Goal: Task Accomplishment & Management: Manage account settings

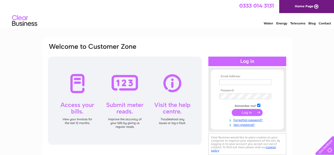
type input "info@ystumtec.co.uk"
click at [247, 111] on input "submit" at bounding box center [247, 112] width 31 height 7
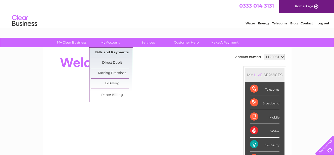
click at [108, 53] on link "Bills and Payments" at bounding box center [112, 53] width 42 height 10
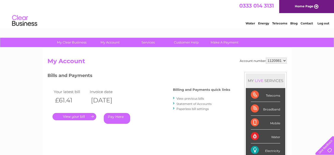
click at [75, 116] on link "." at bounding box center [75, 116] width 44 height 7
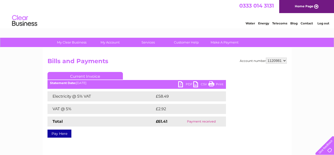
click at [182, 84] on link "PDF" at bounding box center [185, 84] width 15 height 7
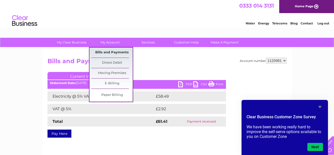
click at [105, 52] on link "Bills and Payments" at bounding box center [112, 53] width 42 height 10
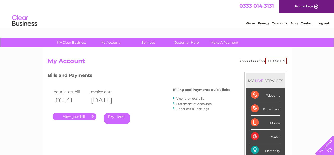
click at [198, 104] on link "Statement of Accounts" at bounding box center [194, 104] width 35 height 4
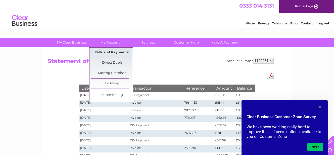
click at [109, 54] on link "Bills and Payments" at bounding box center [112, 53] width 42 height 10
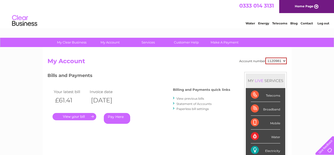
click at [188, 99] on link "View previous bills" at bounding box center [191, 99] width 28 height 4
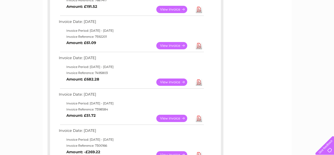
scroll to position [220, 0]
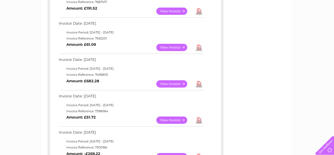
click at [172, 84] on link "View" at bounding box center [174, 83] width 37 height 7
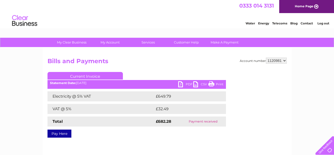
click at [184, 84] on link "PDF" at bounding box center [185, 84] width 15 height 7
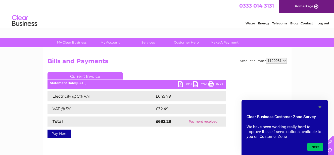
click at [319, 105] on icon "Hide survey" at bounding box center [320, 107] width 6 height 6
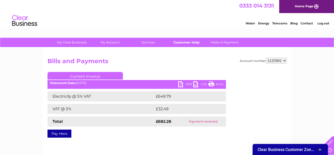
click at [183, 42] on link "Customer Help" at bounding box center [187, 42] width 42 height 9
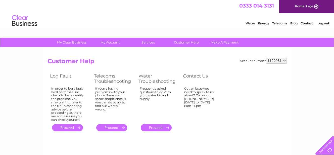
click at [328, 148] on div at bounding box center [324, 144] width 21 height 21
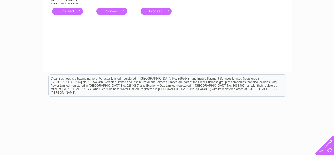
scroll to position [123, 0]
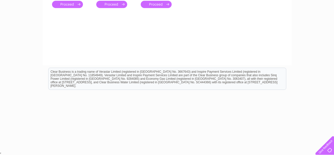
click at [330, 151] on div at bounding box center [324, 144] width 21 height 21
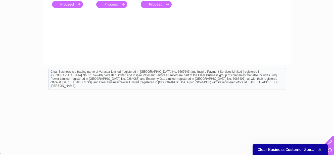
click at [322, 149] on icon "Show survey - Clear Business Customer Zone Survey" at bounding box center [320, 149] width 6 height 6
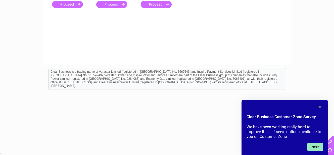
click at [313, 147] on button "Next" at bounding box center [316, 147] width 16 height 8
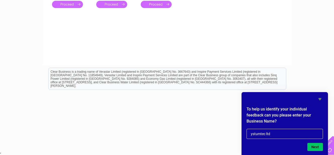
type input "ystumtec ltd"
click at [313, 147] on button "Next" at bounding box center [316, 147] width 16 height 8
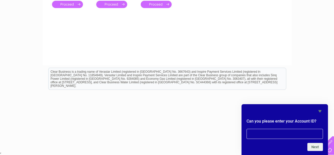
scroll to position [0, 0]
